Goal: Task Accomplishment & Management: Manage account settings

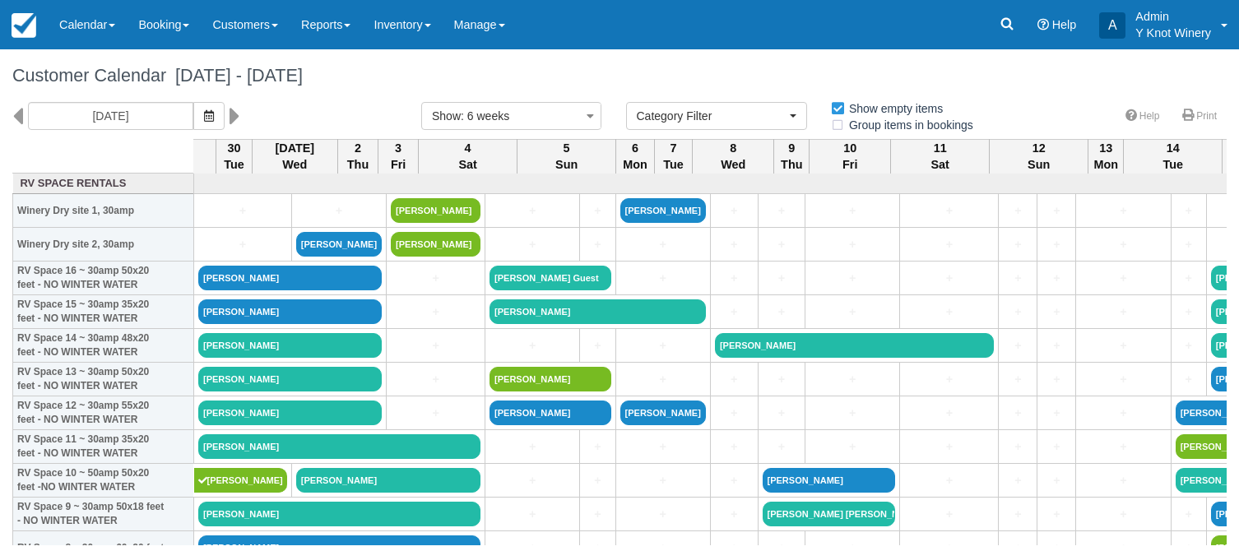
select select
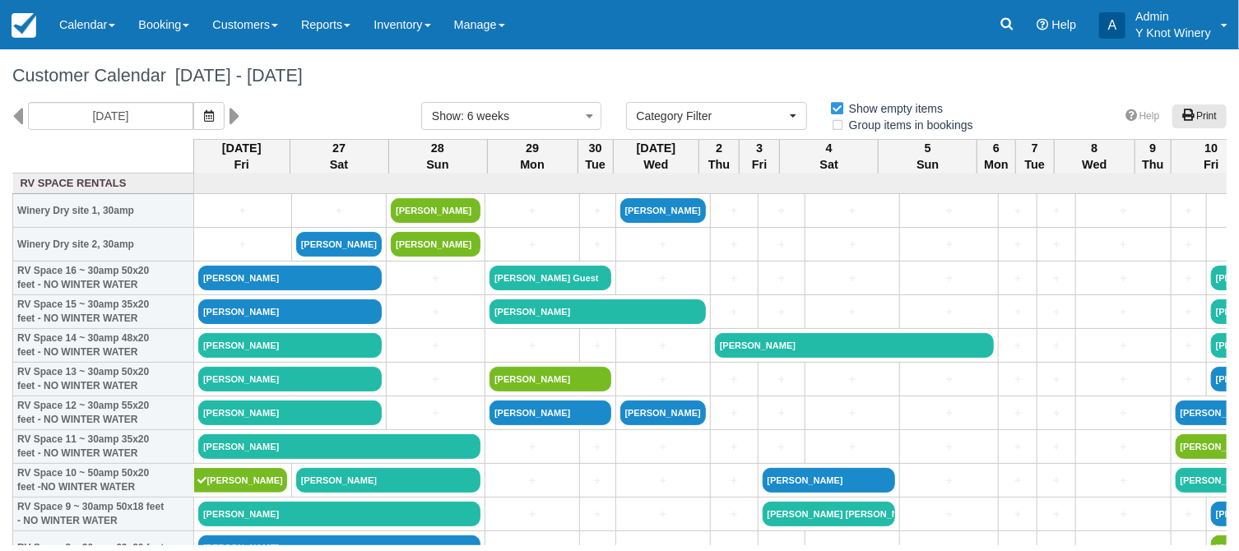
click at [1190, 113] on icon at bounding box center [1189, 115] width 12 height 12
click at [1184, 113] on icon at bounding box center [1189, 115] width 12 height 12
click at [356, 25] on link "Reports" at bounding box center [326, 24] width 72 height 49
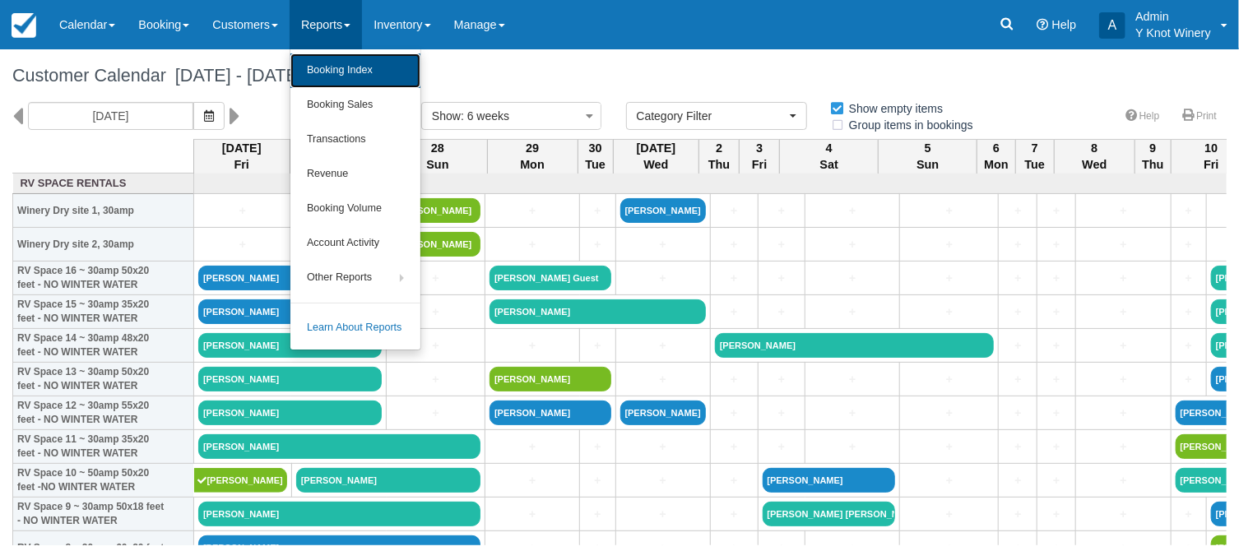
click at [386, 77] on link "Booking Index" at bounding box center [356, 70] width 130 height 35
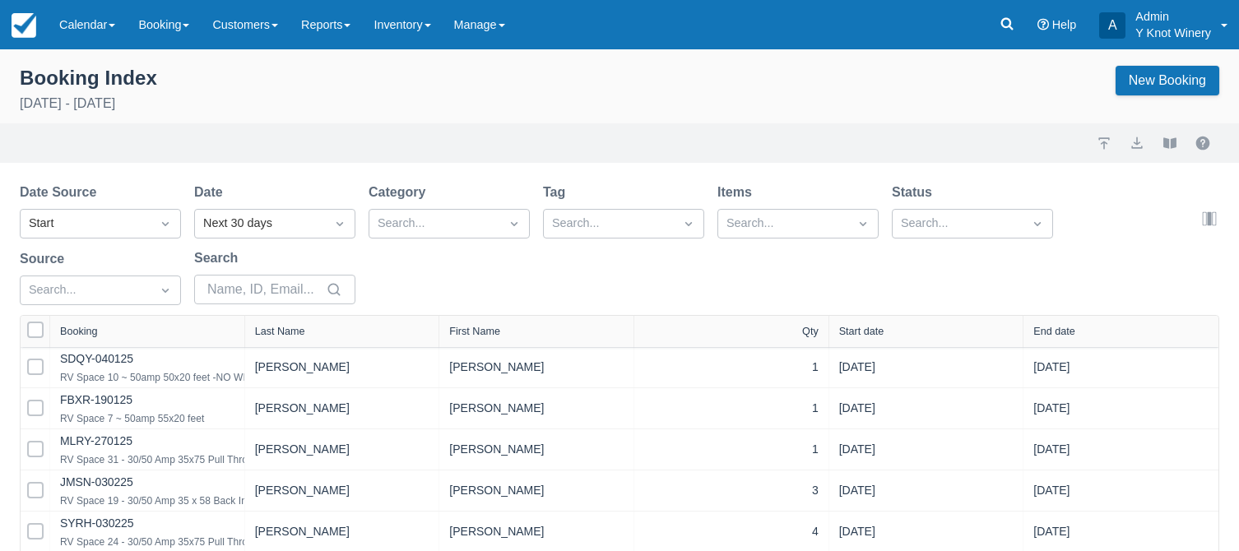
select select "25"
click at [860, 333] on div "Start date" at bounding box center [862, 332] width 45 height 12
select select "25"
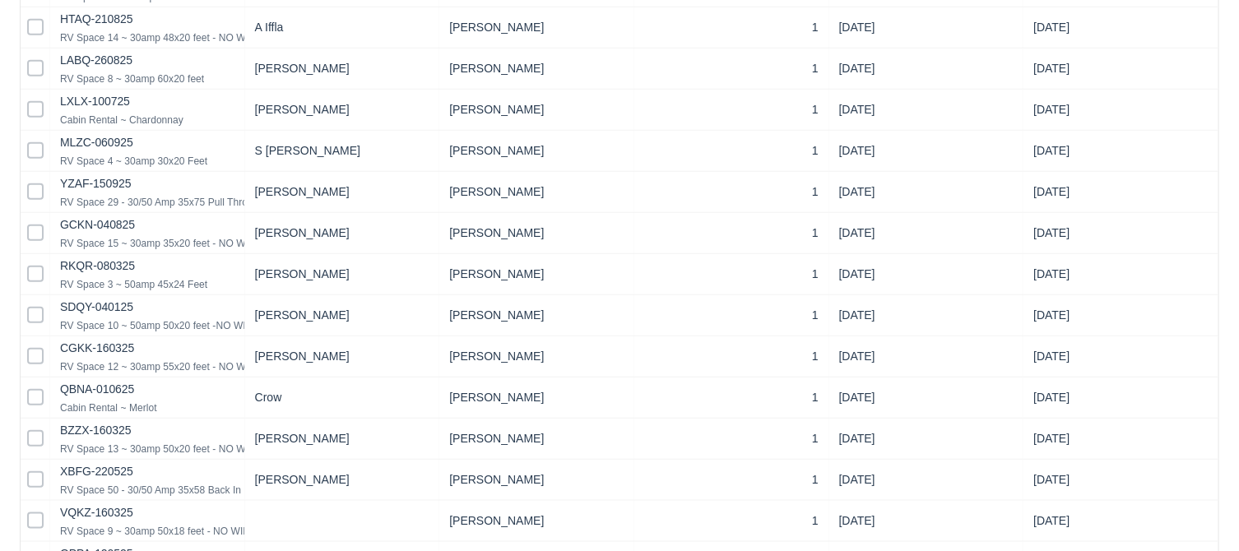
scroll to position [860, 0]
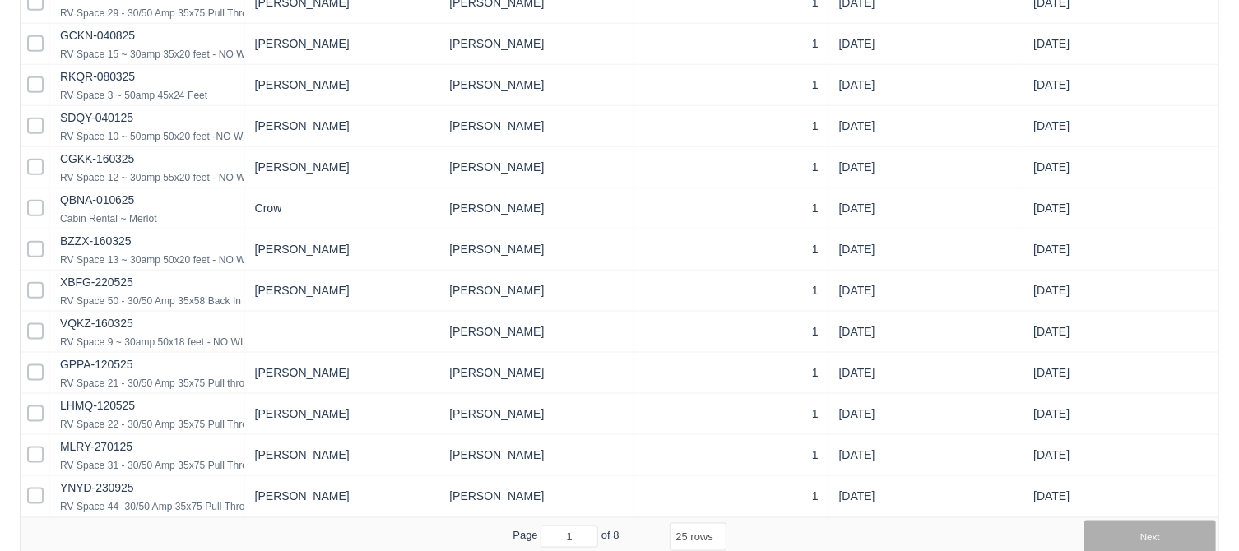
click at [1173, 535] on button "Next" at bounding box center [1151, 537] width 132 height 33
select select "25"
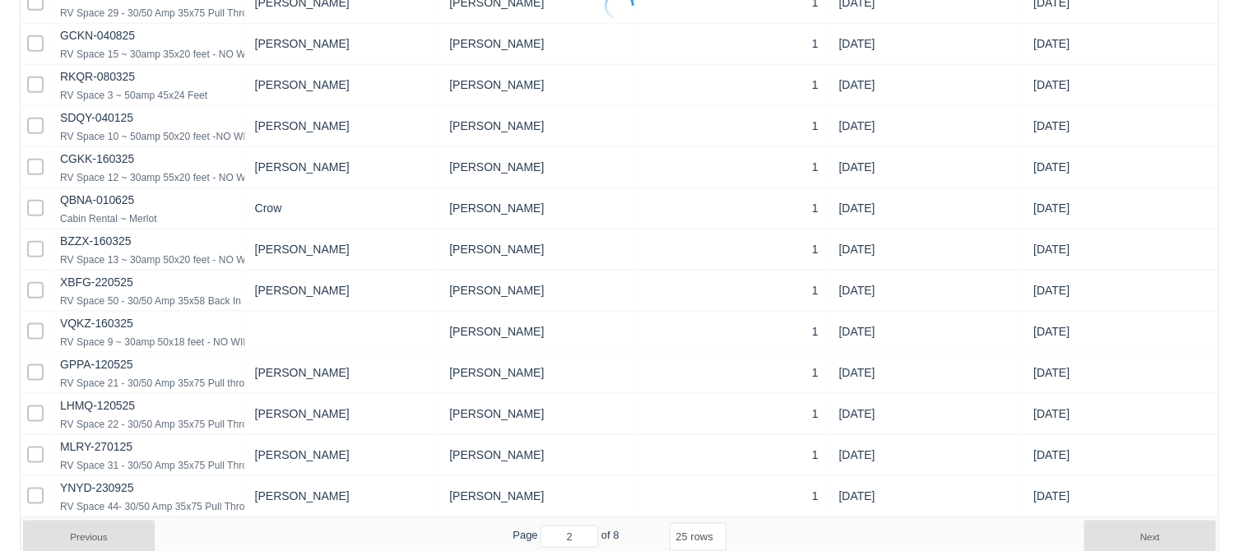
select select "25"
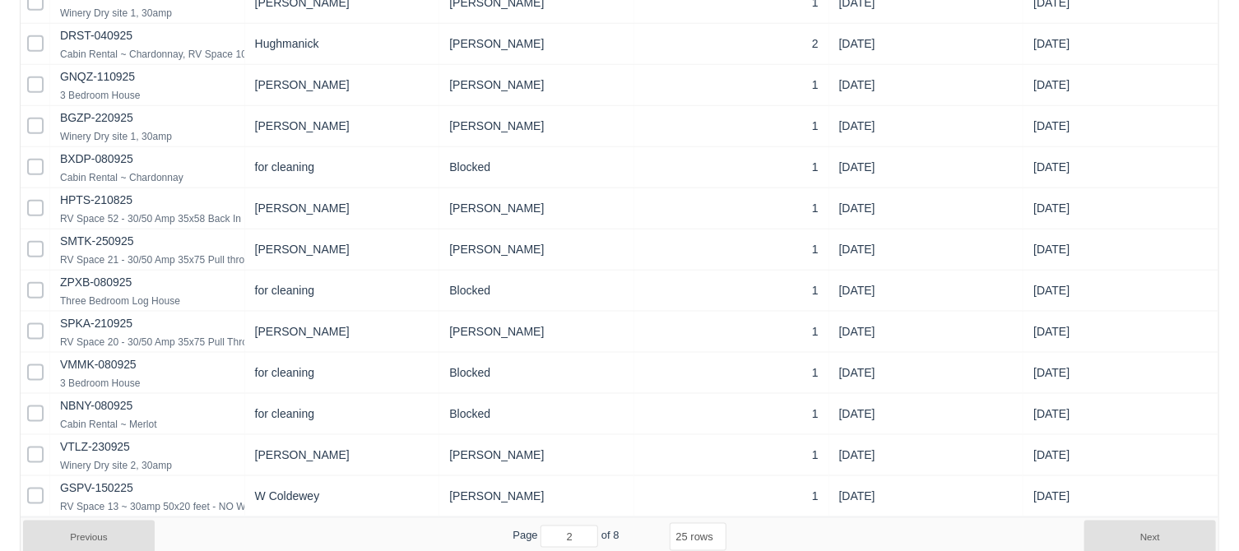
click at [1173, 535] on button "Next" at bounding box center [1151, 537] width 132 height 33
select select "25"
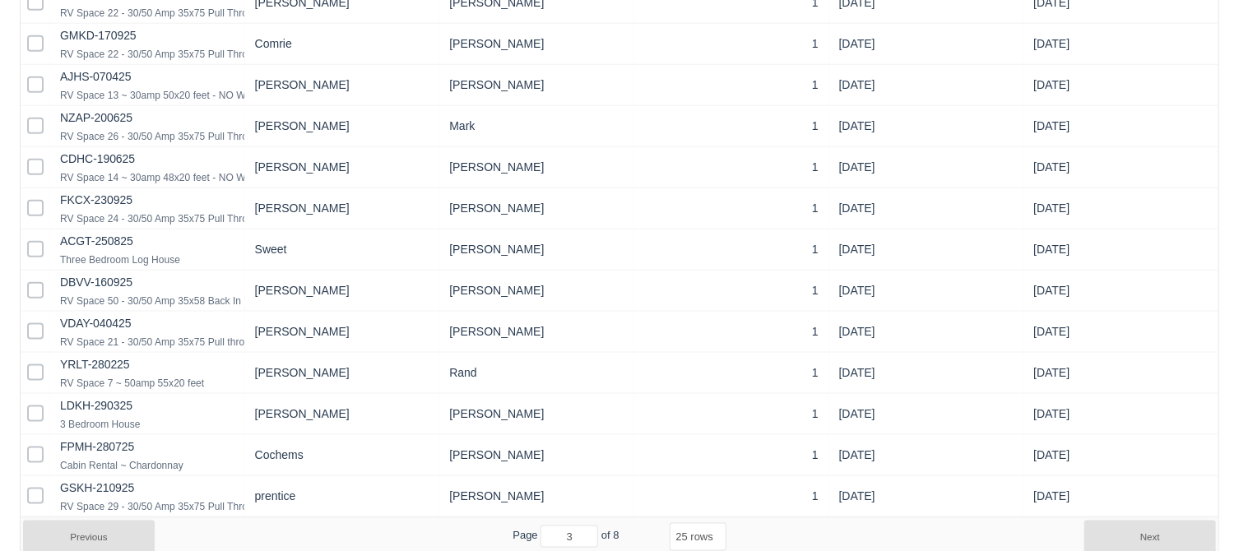
scroll to position [0, 0]
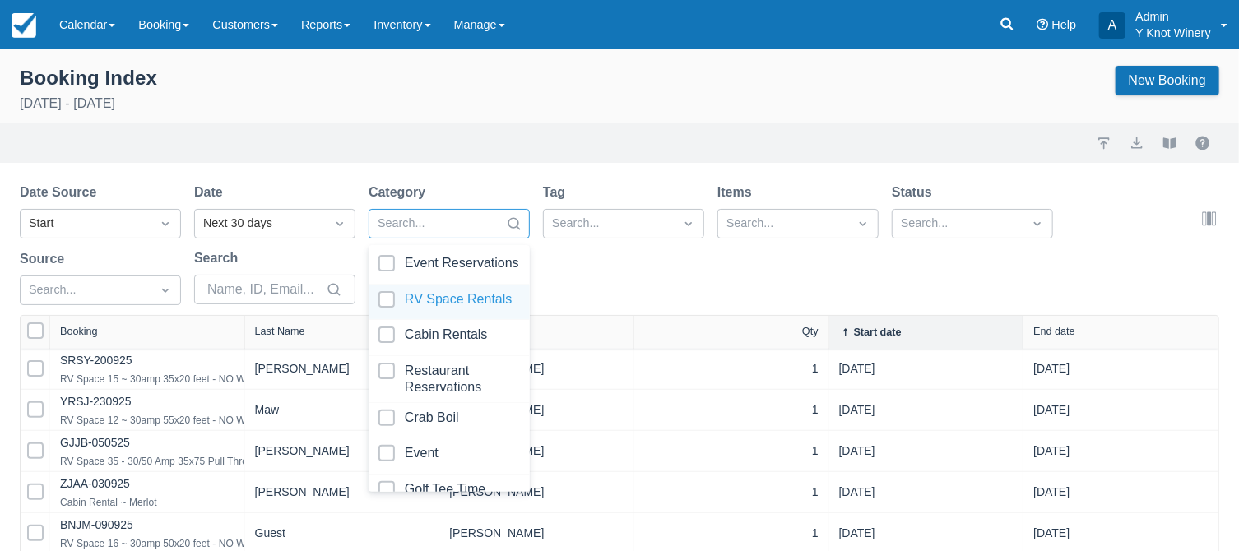
click at [390, 303] on div at bounding box center [450, 302] width 142 height 22
select select "25"
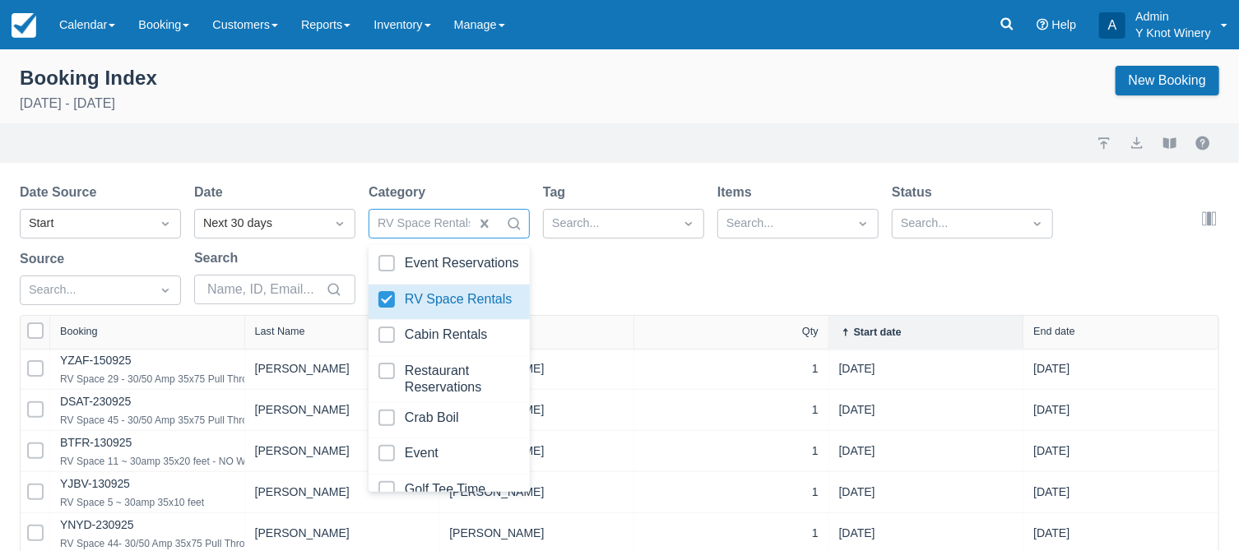
click at [741, 265] on div "Date Source Start Date Next 30 days Category option RV Space Rentals, selected.…" at bounding box center [610, 249] width 1180 height 133
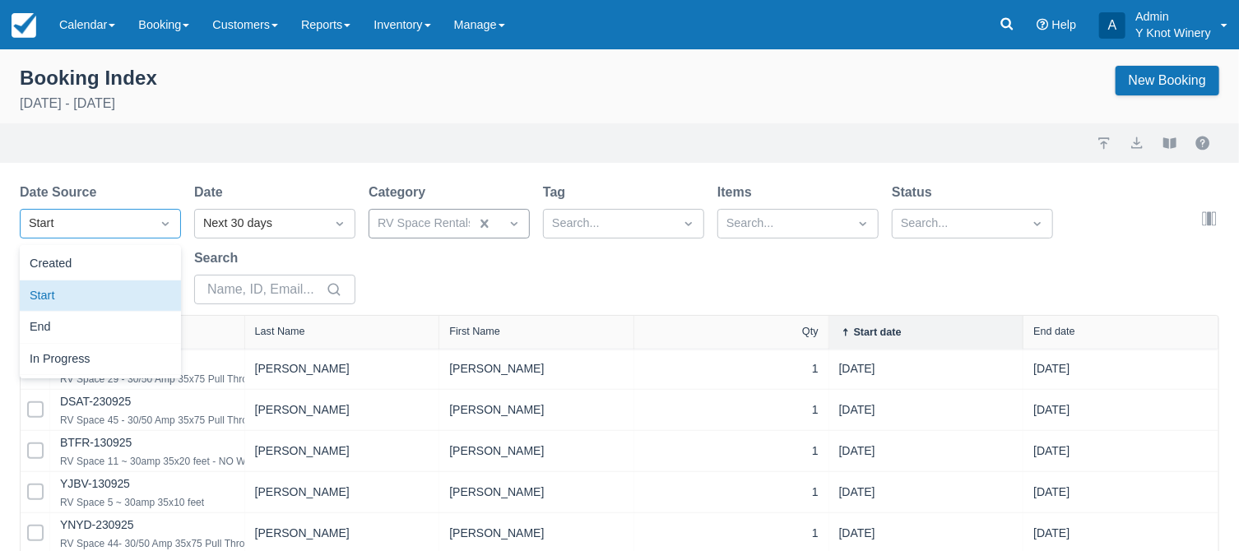
click at [167, 226] on icon "Dropdown icon" at bounding box center [165, 224] width 16 height 16
click at [89, 298] on div "Start" at bounding box center [100, 297] width 161 height 32
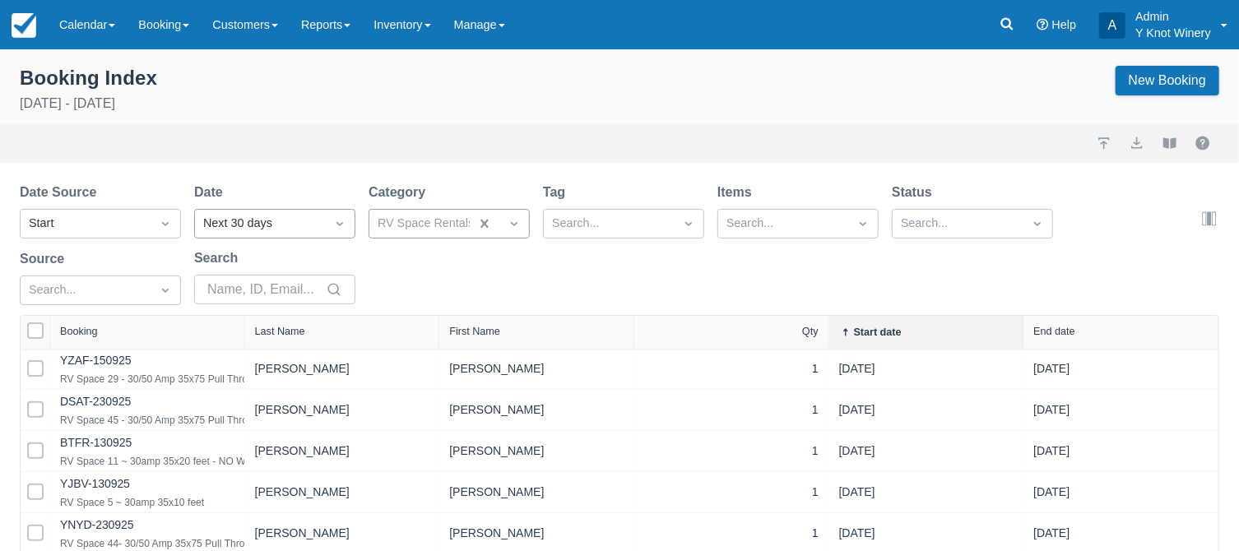
click at [346, 230] on icon "Dropdown icon" at bounding box center [340, 224] width 16 height 16
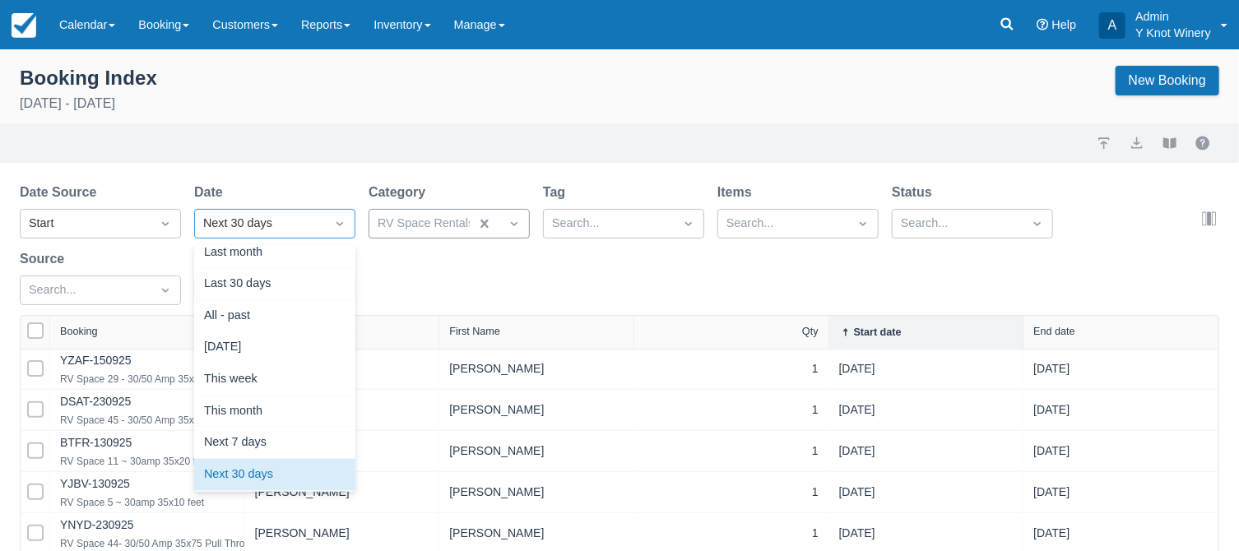
scroll to position [204, 0]
click at [272, 439] on div "Next 7 days" at bounding box center [274, 442] width 161 height 32
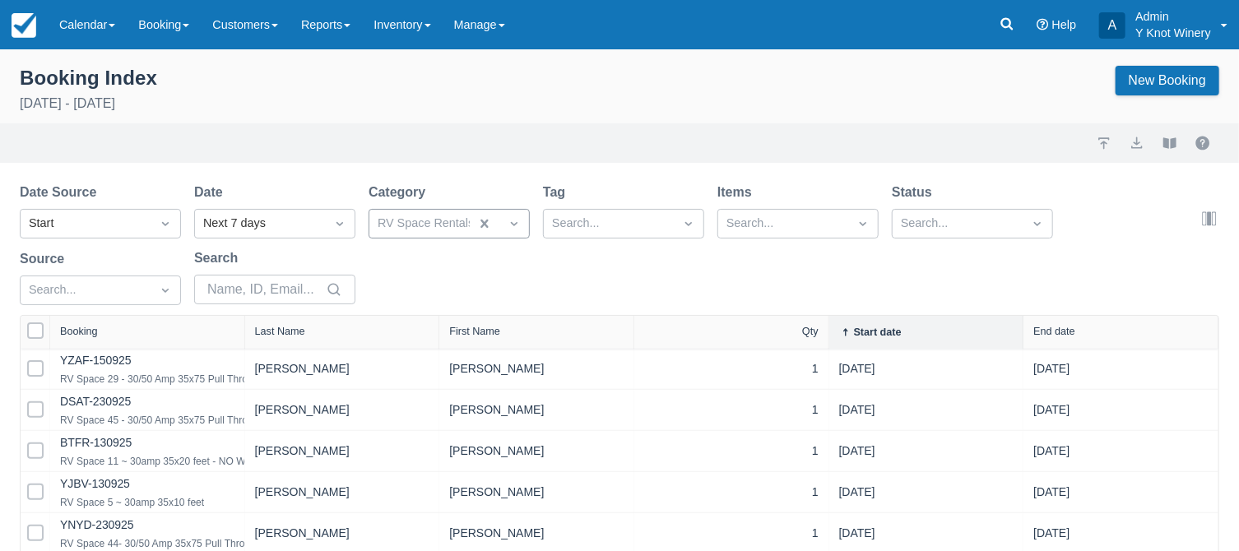
select select "25"
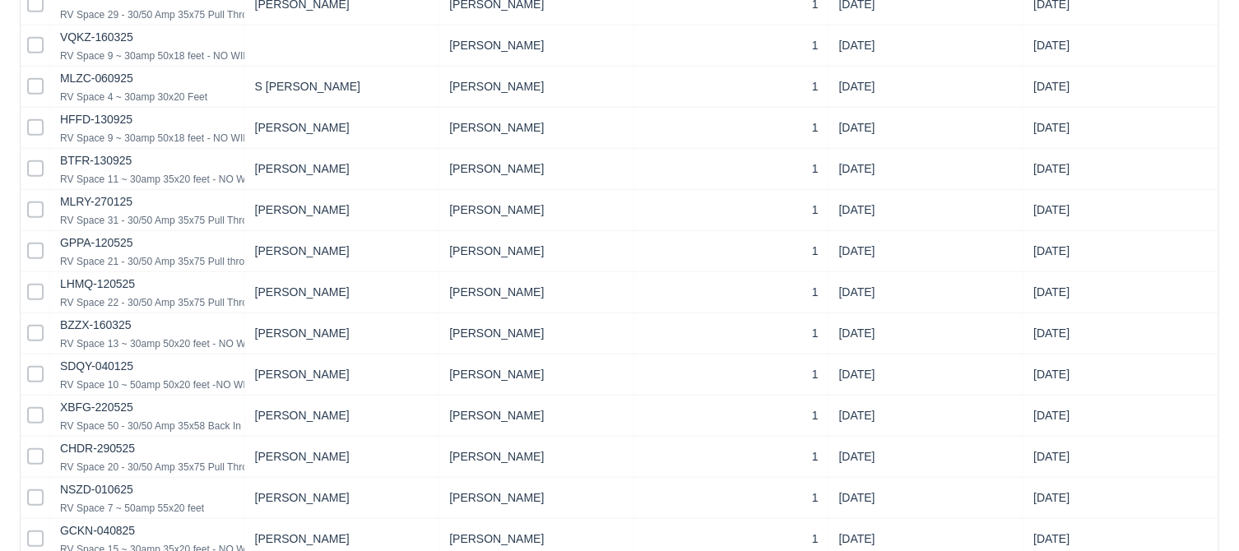
scroll to position [860, 0]
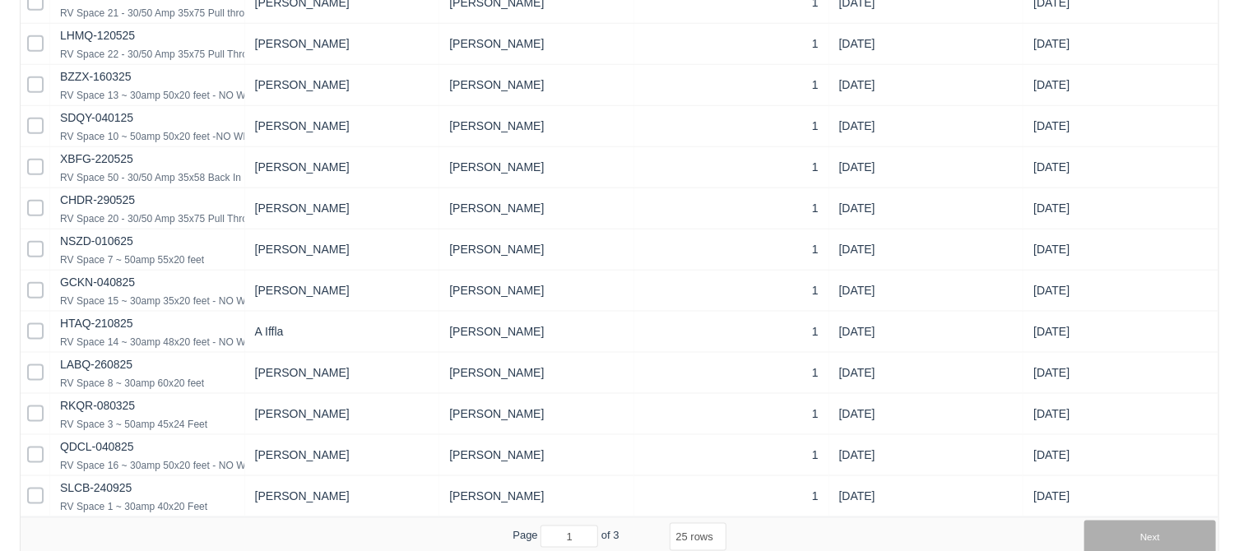
click at [1170, 537] on button "Next" at bounding box center [1151, 537] width 132 height 33
select select "25"
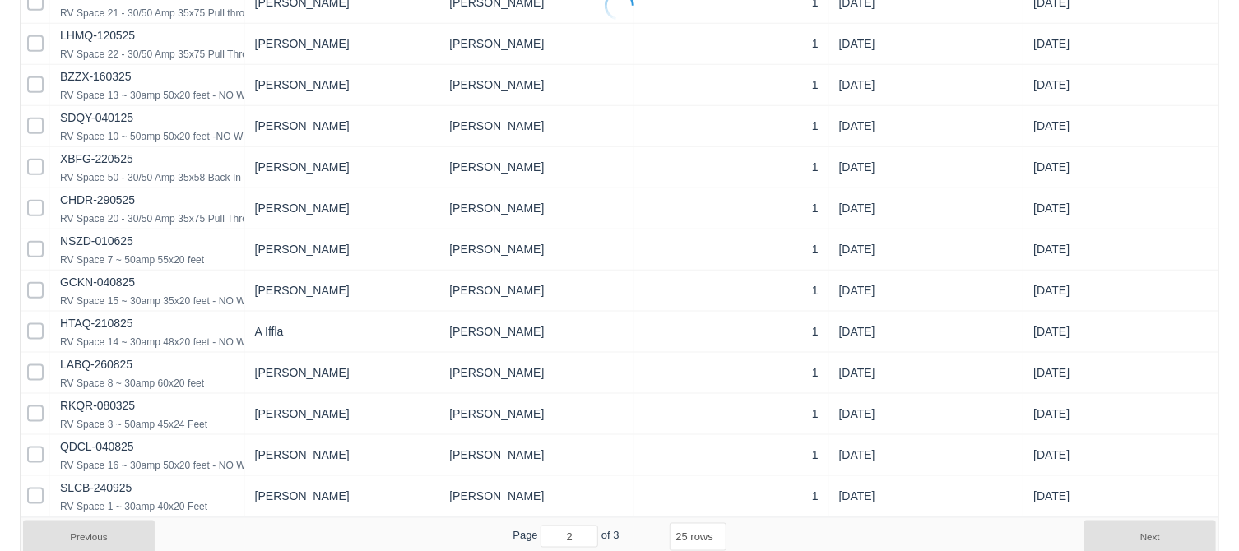
select select "25"
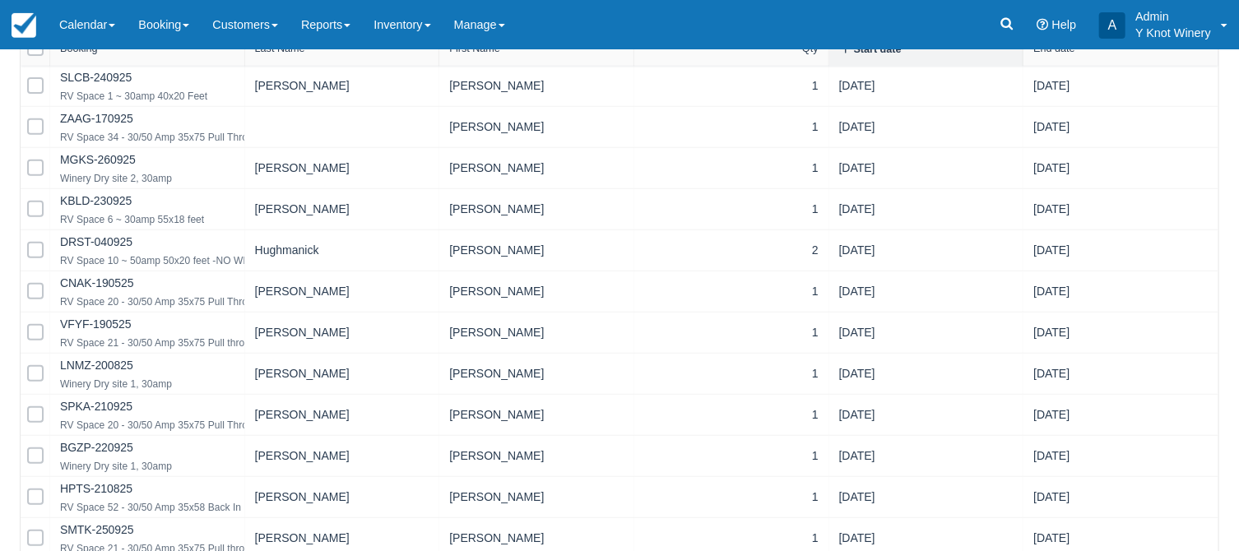
scroll to position [0, 0]
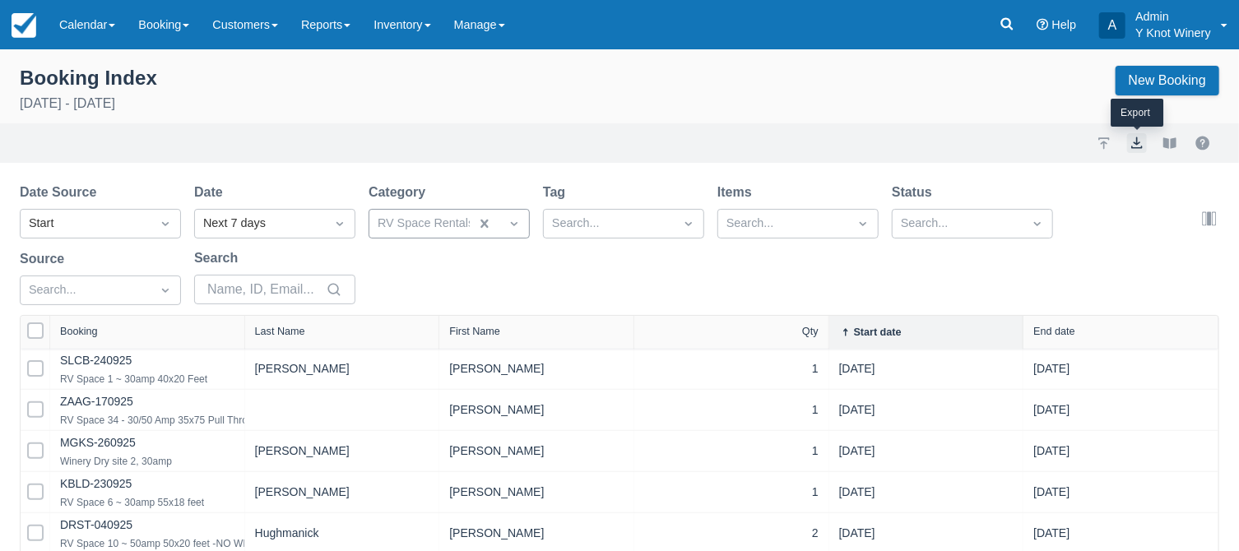
click at [1141, 144] on button "export" at bounding box center [1138, 143] width 20 height 20
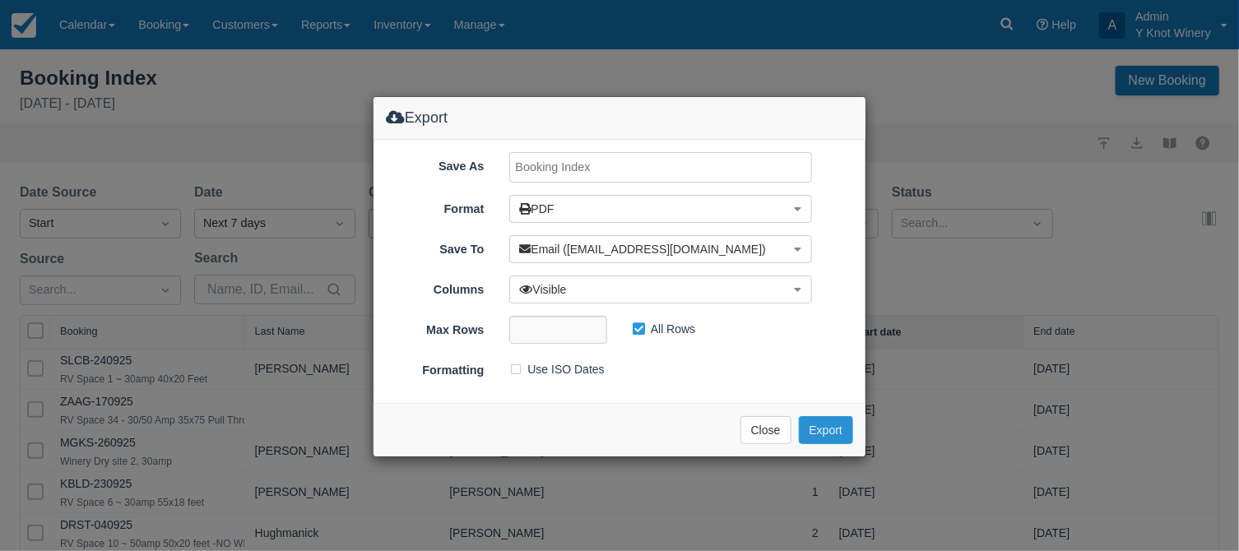
click at [833, 424] on button "Export" at bounding box center [826, 430] width 54 height 28
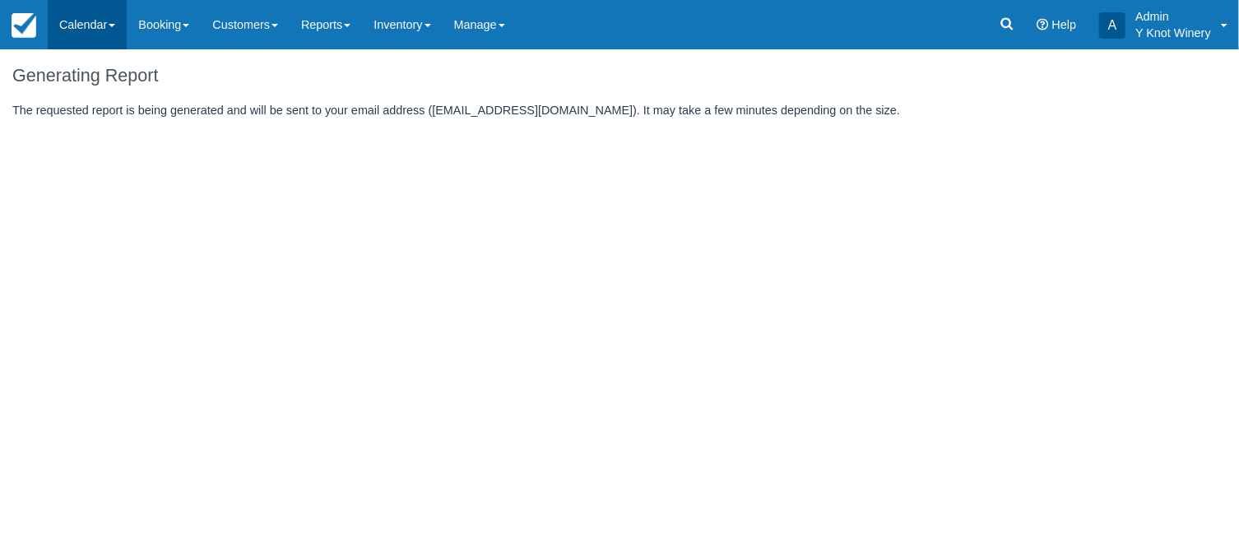
click at [113, 27] on span at bounding box center [112, 25] width 7 height 3
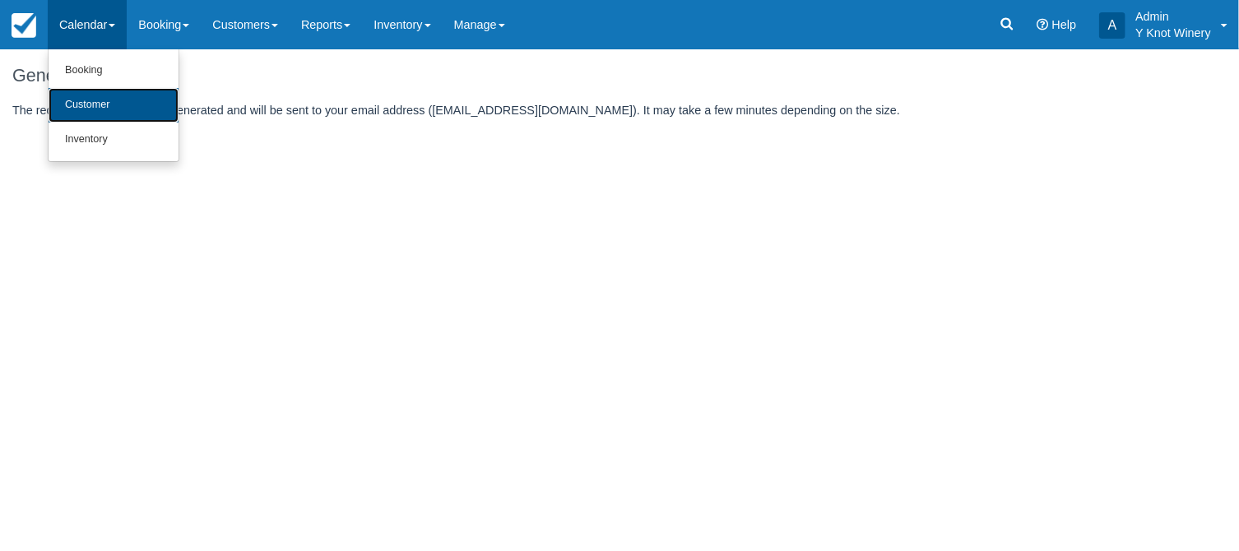
click at [120, 107] on link "Customer" at bounding box center [114, 105] width 130 height 35
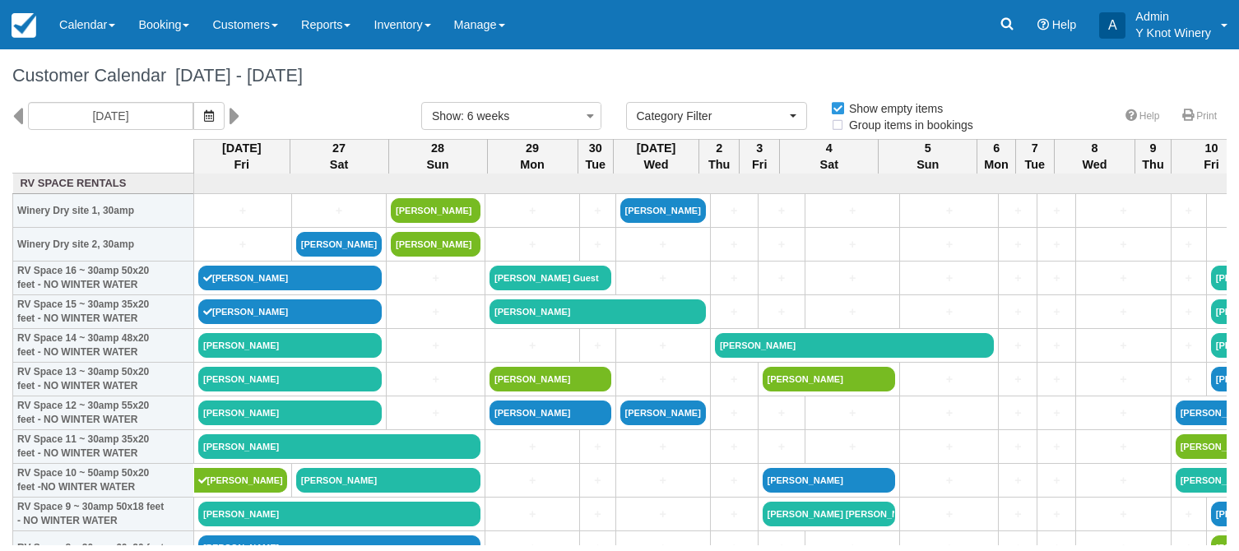
select select
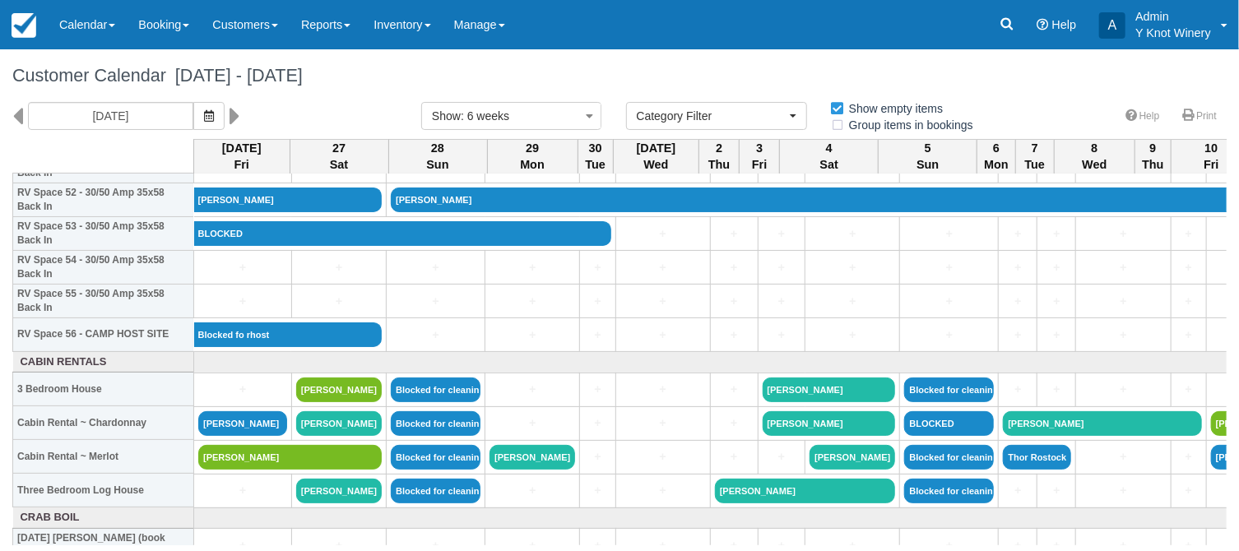
scroll to position [1808, 0]
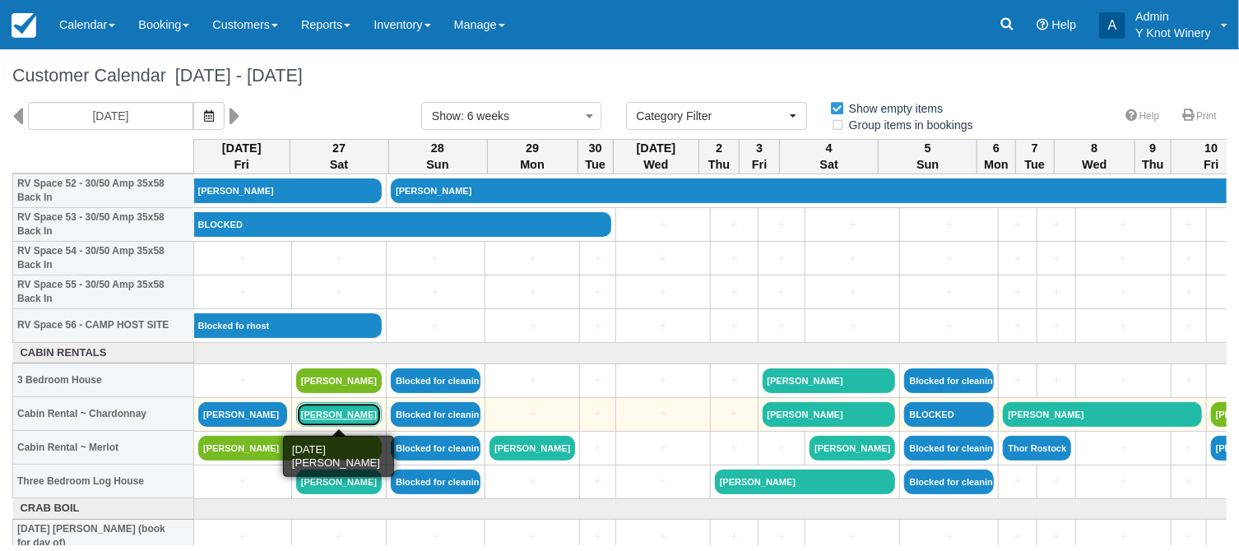
click at [337, 416] on link "Kristin Hughmanick" at bounding box center [339, 414] width 86 height 25
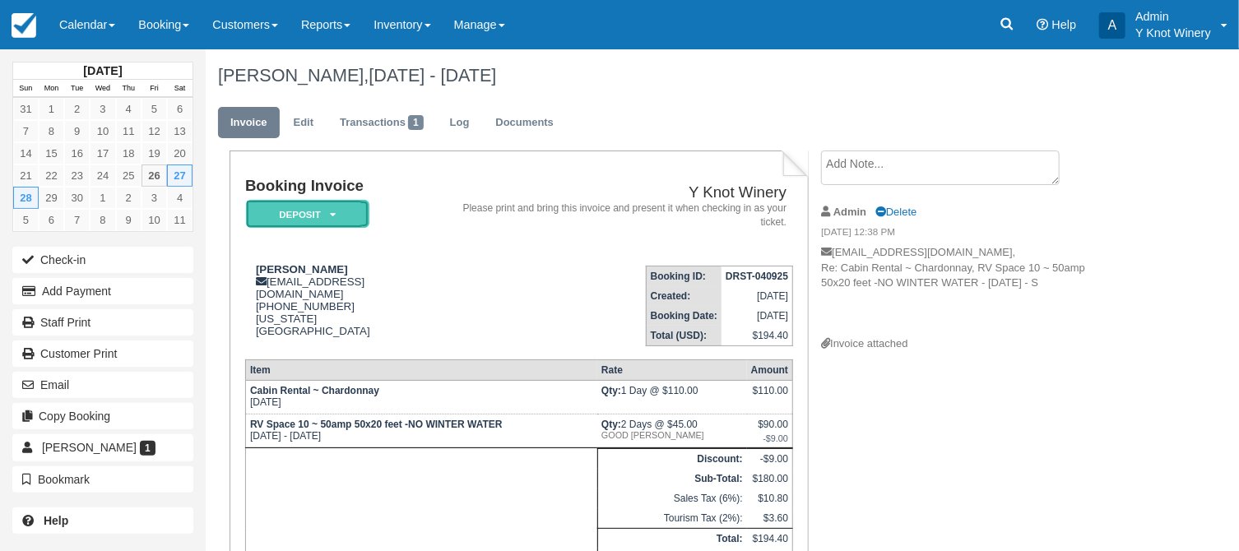
click at [330, 216] on em "Deposit" at bounding box center [307, 214] width 123 height 29
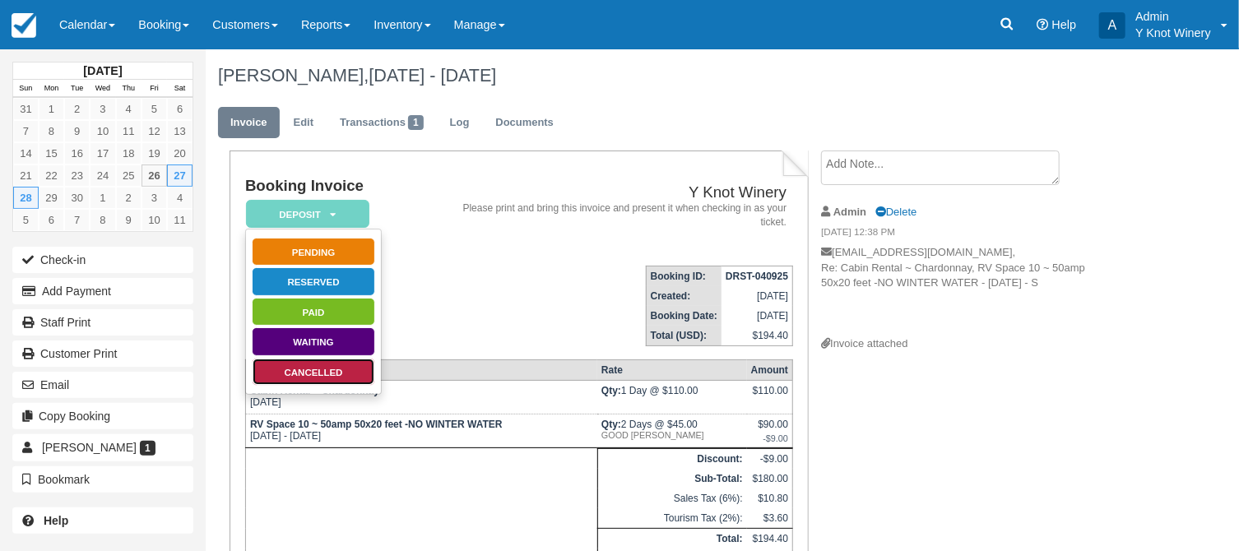
click at [311, 371] on link "Cancelled" at bounding box center [313, 372] width 123 height 29
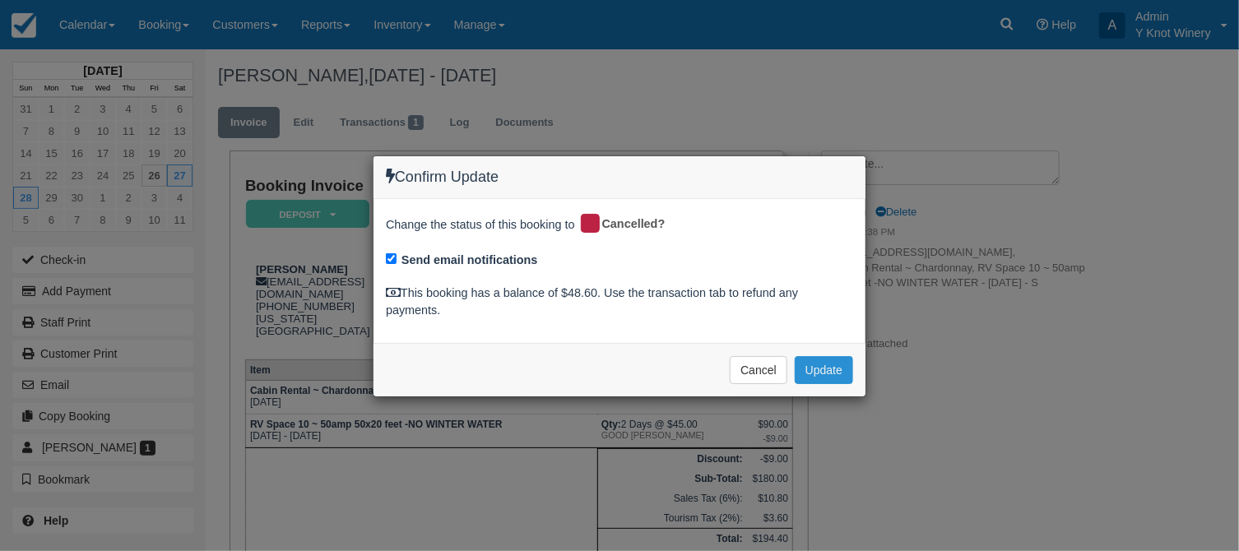
click at [831, 373] on button "Update" at bounding box center [824, 370] width 58 height 28
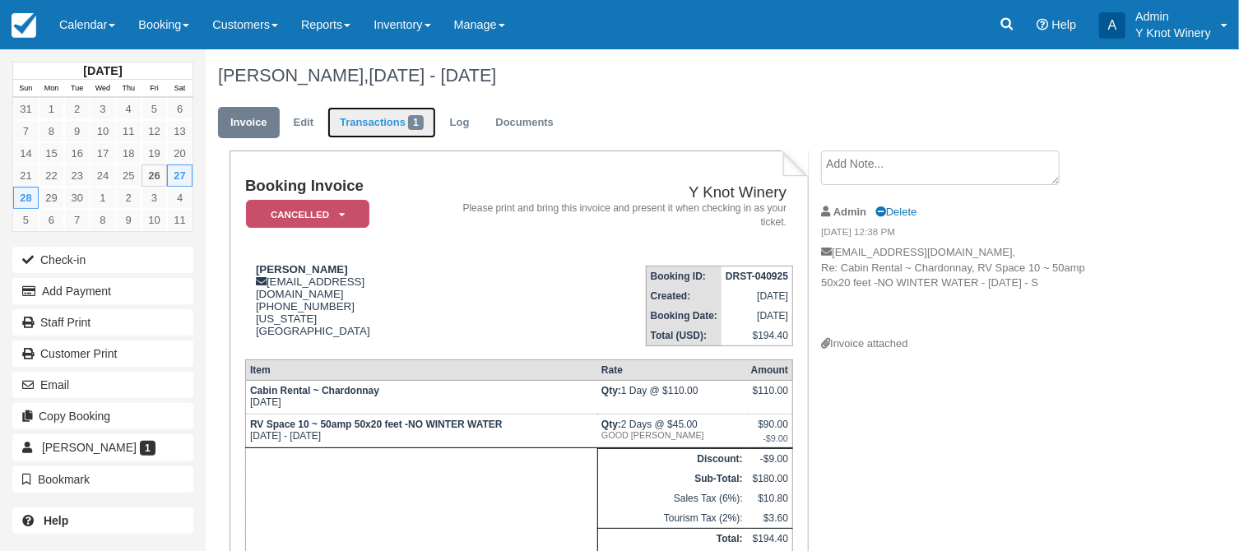
click at [395, 122] on link "Transactions 1" at bounding box center [382, 123] width 109 height 32
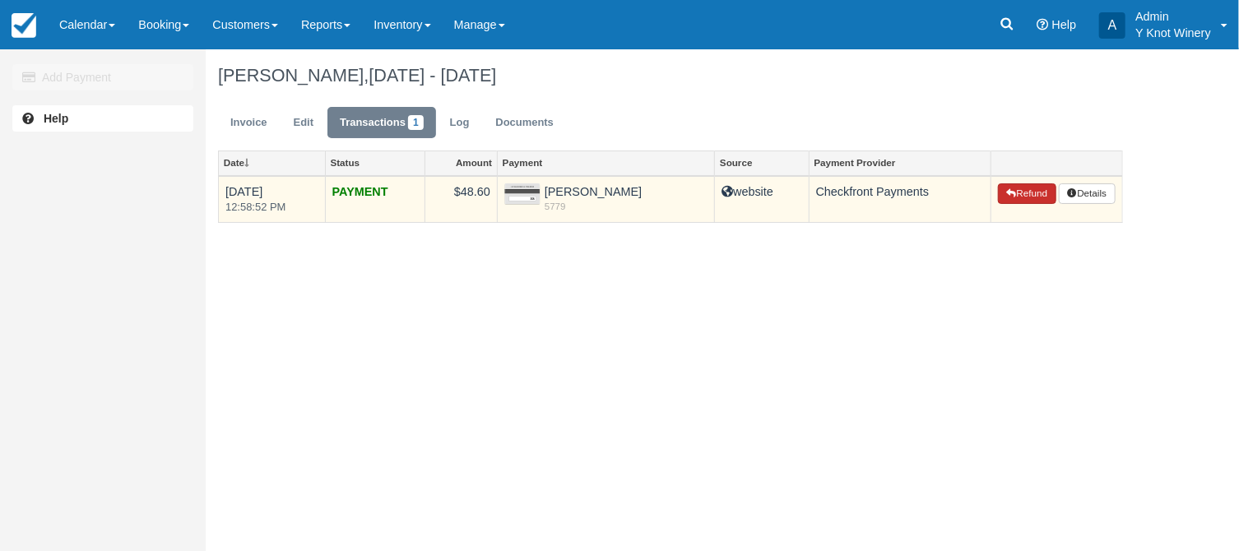
click at [1046, 196] on button "Refund" at bounding box center [1027, 194] width 58 height 21
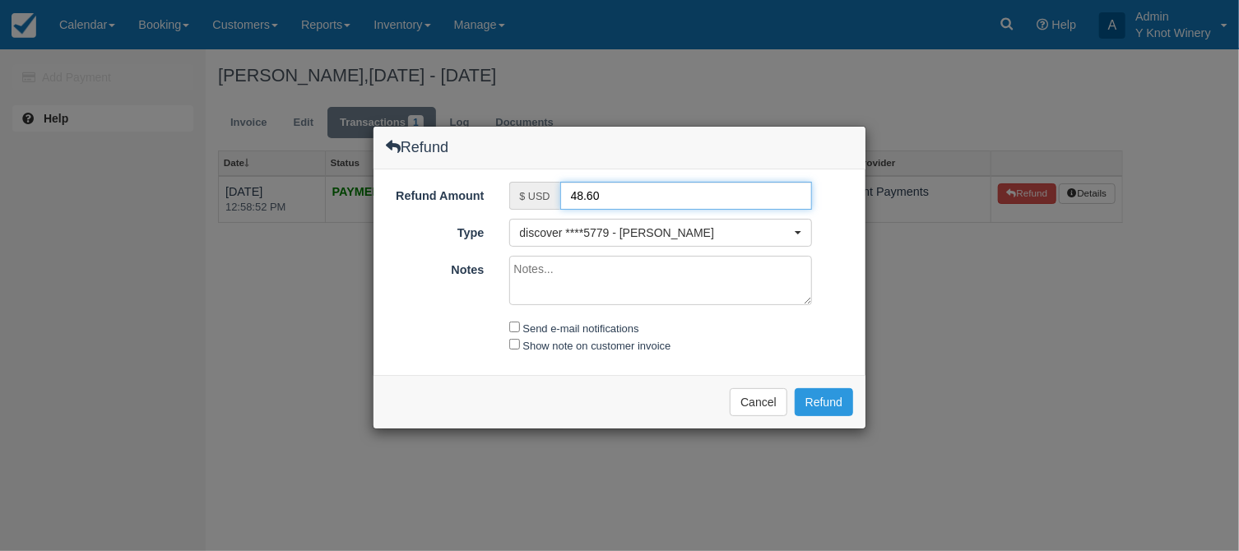
drag, startPoint x: 579, startPoint y: 195, endPoint x: 568, endPoint y: 195, distance: 10.7
click at [568, 195] on input "48.60" at bounding box center [686, 196] width 253 height 28
type input "28.60"
click at [555, 265] on textarea "Notes" at bounding box center [661, 280] width 304 height 49
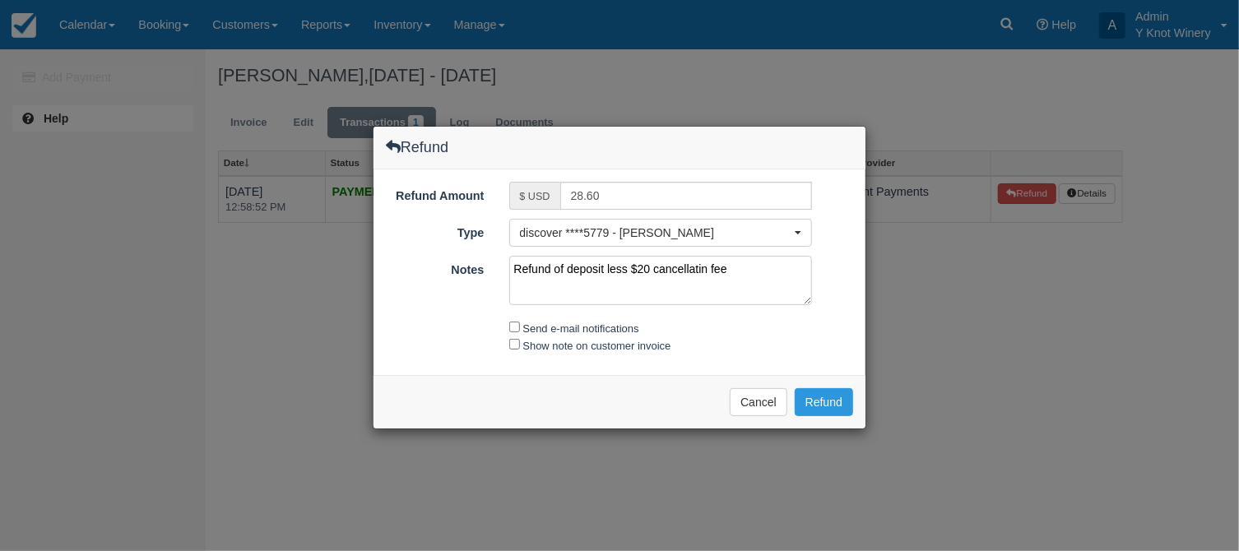
click at [703, 270] on textarea "Refund of deposit less $20 cancellatin fee" at bounding box center [661, 280] width 304 height 49
type textarea "Refund of deposit less $20 cancellation fee"
click at [518, 325] on input "Send e-mail notifications" at bounding box center [514, 327] width 11 height 11
checkbox input "true"
click at [518, 347] on input "Show note on customer invoice" at bounding box center [514, 344] width 11 height 11
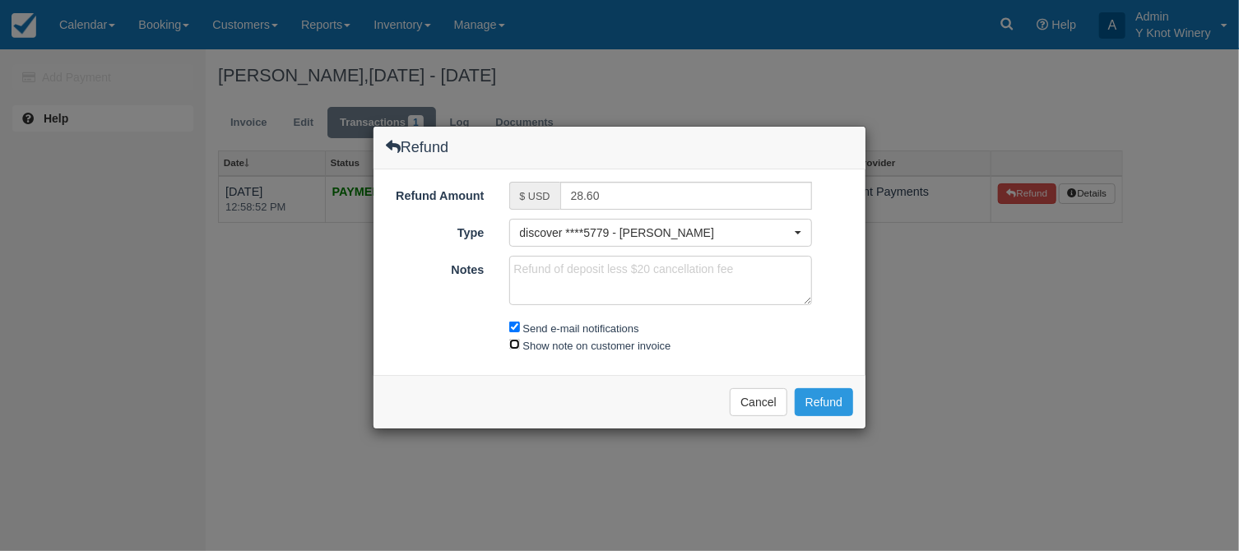
checkbox input "true"
click at [828, 400] on button "Refund" at bounding box center [824, 402] width 58 height 28
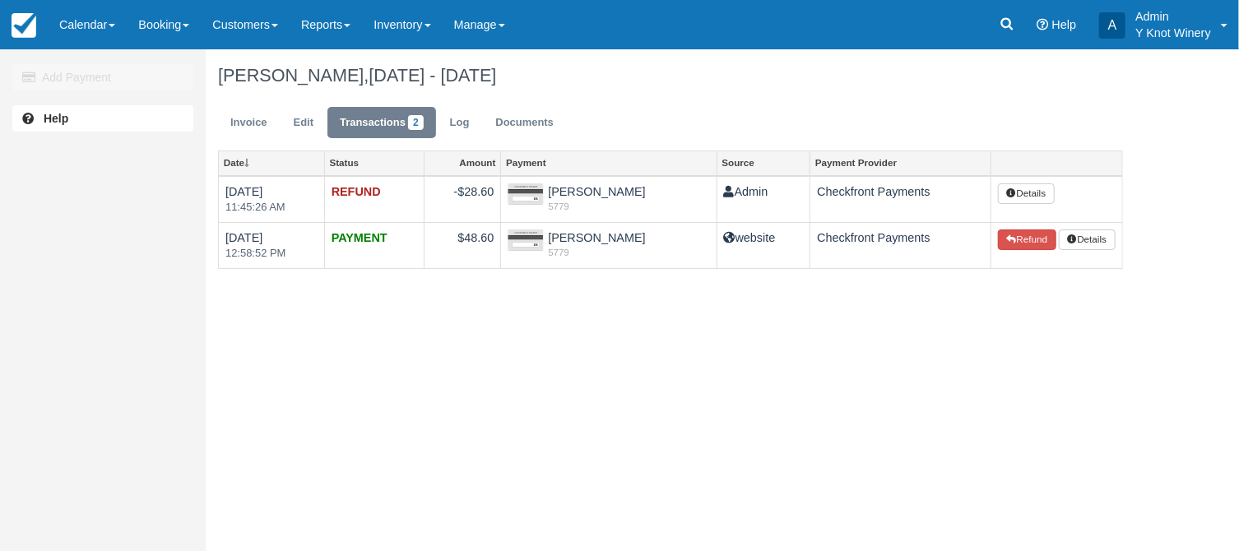
click at [775, 89] on div "Kristin Hughmanick, Sep 27 - Sep 28 2025" at bounding box center [671, 75] width 930 height 53
click at [113, 26] on span at bounding box center [112, 25] width 7 height 3
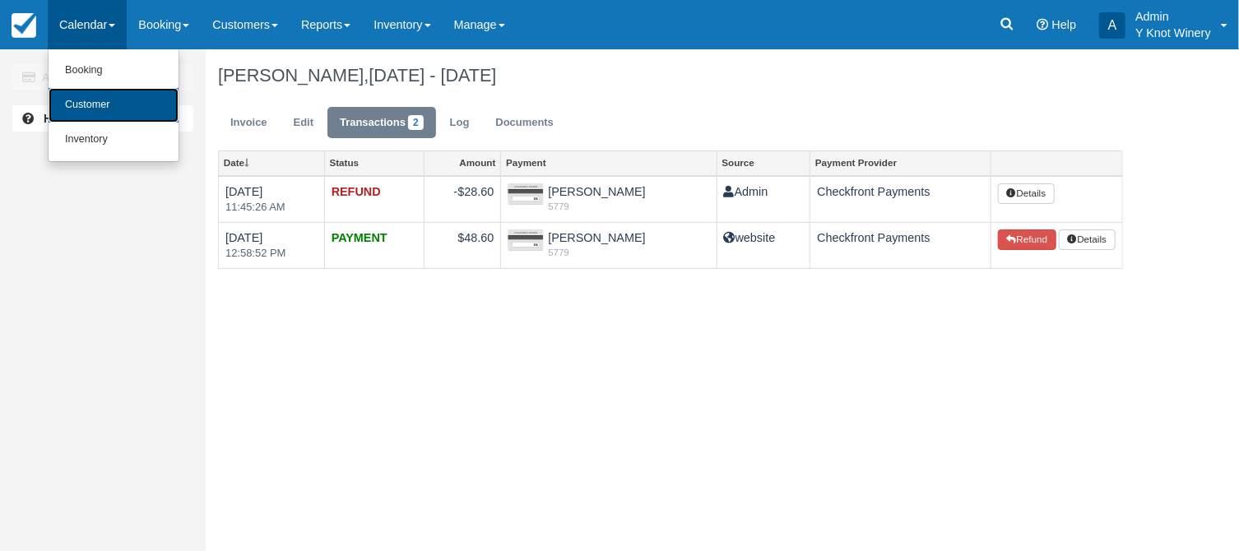
click at [115, 97] on link "Customer" at bounding box center [114, 105] width 130 height 35
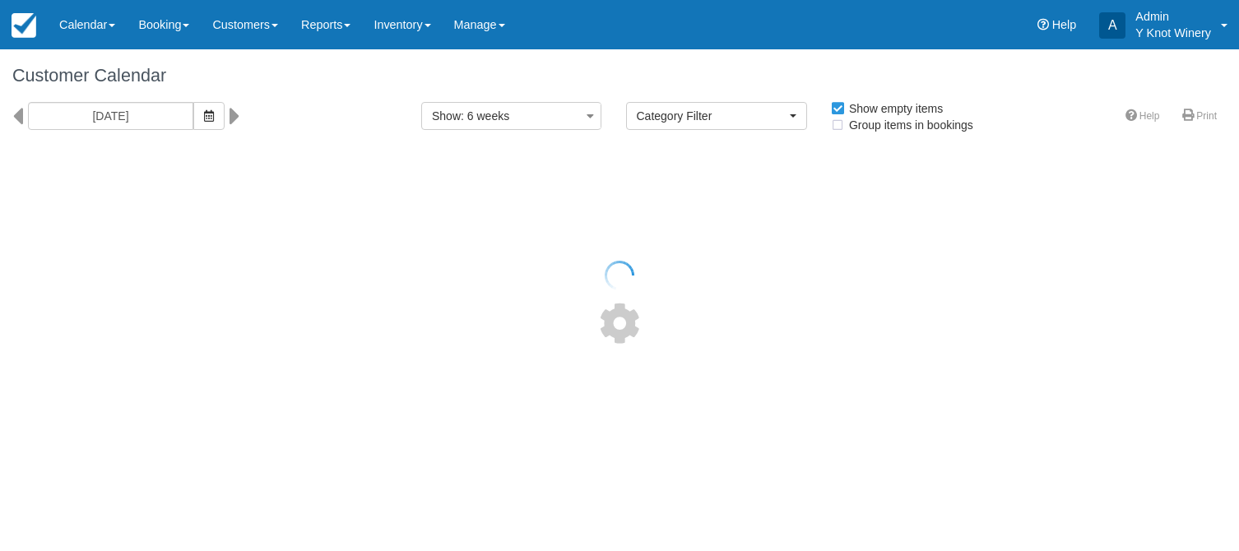
select select
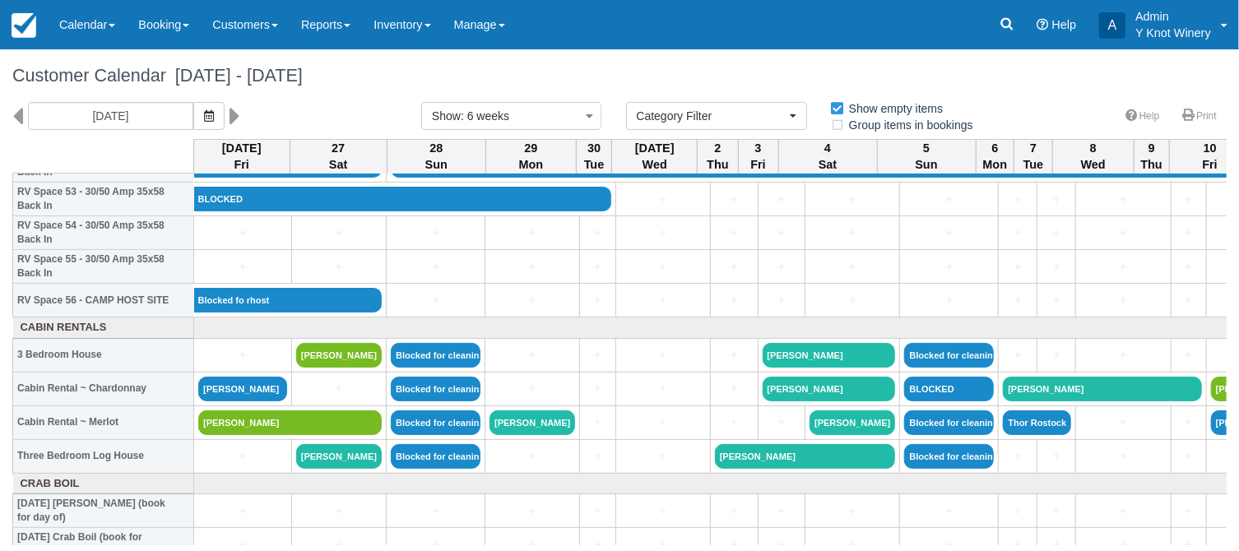
scroll to position [1828, 0]
